Goal: Information Seeking & Learning: Learn about a topic

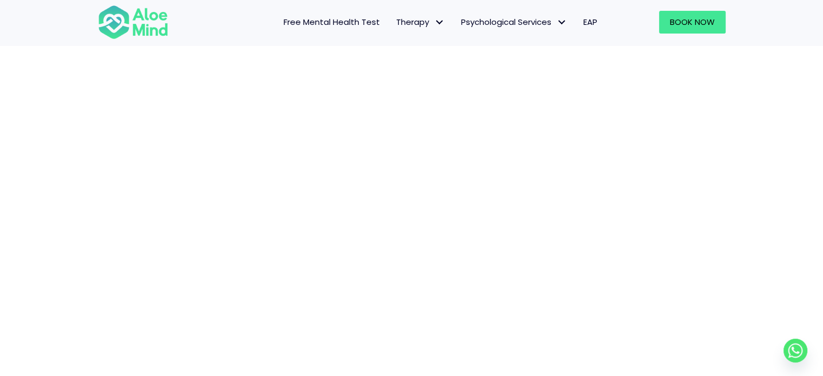
scroll to position [111, 0]
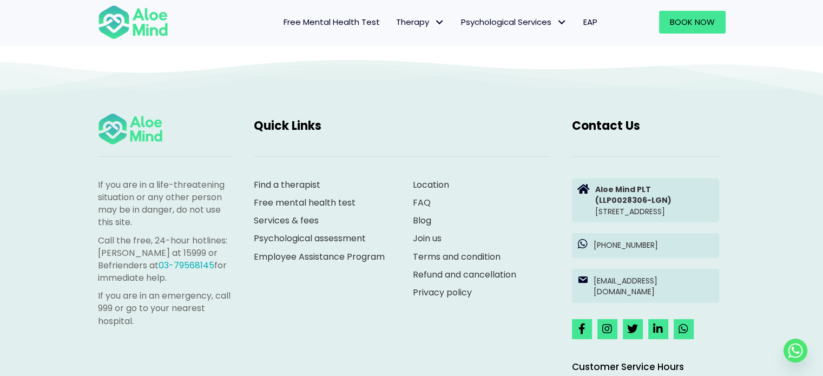
scroll to position [3431, 0]
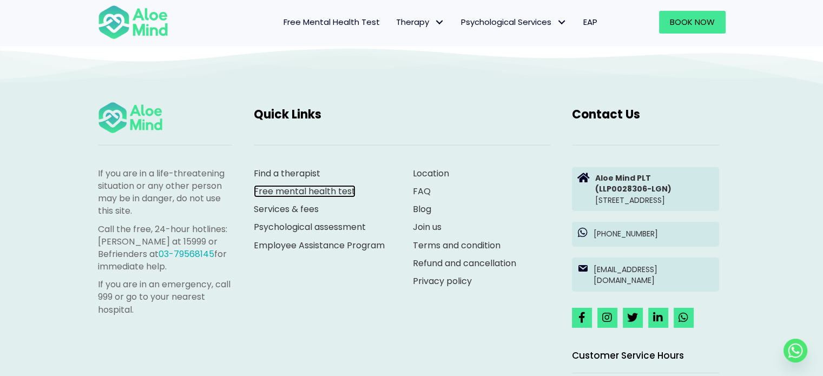
click at [324, 185] on link "Free mental health test" at bounding box center [305, 191] width 102 height 12
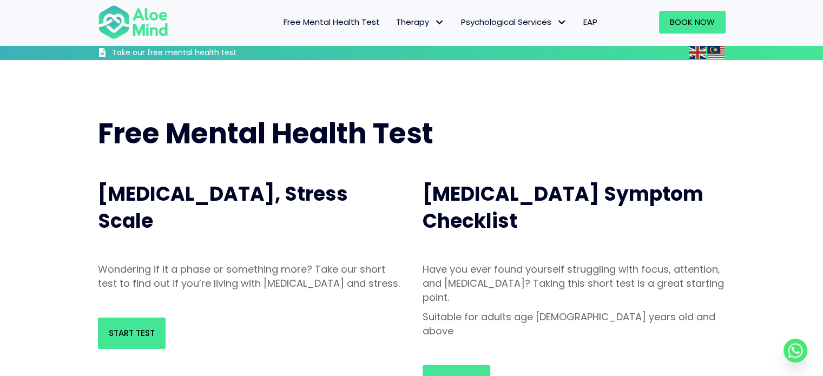
scroll to position [48, 0]
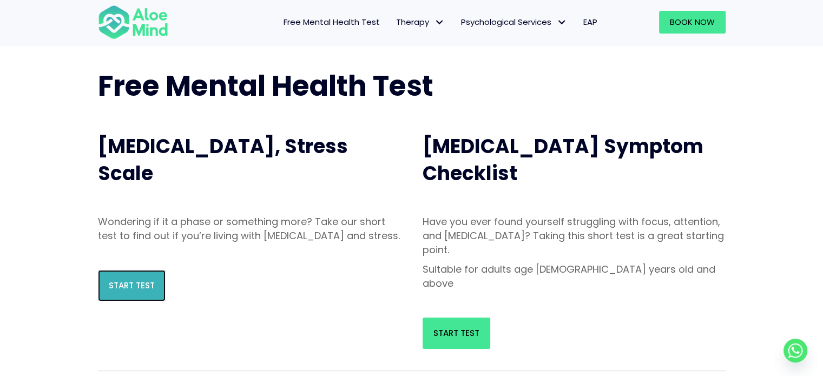
click at [132, 301] on link "Start Test" at bounding box center [132, 285] width 68 height 31
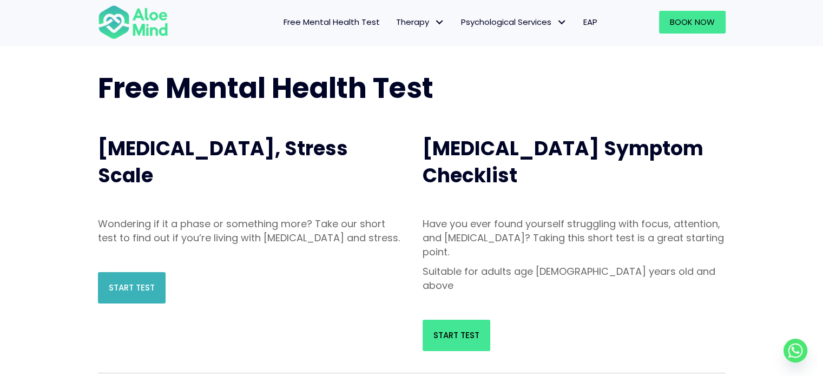
scroll to position [108, 0]
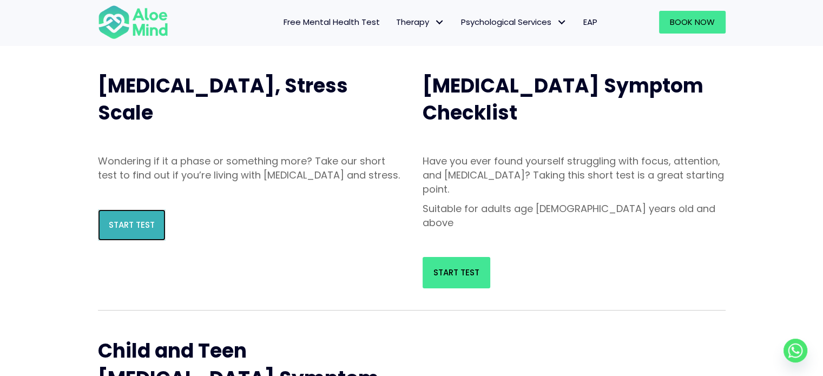
click at [135, 231] on span "Start Test" at bounding box center [132, 224] width 46 height 11
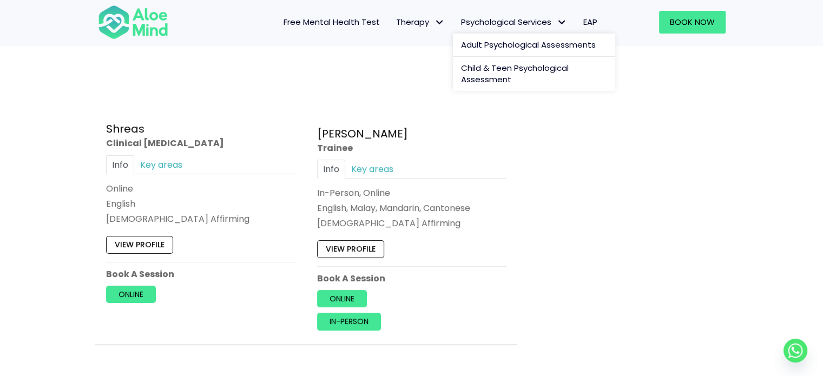
scroll to position [4655, 0]
